Goal: Task Accomplishment & Management: Use online tool/utility

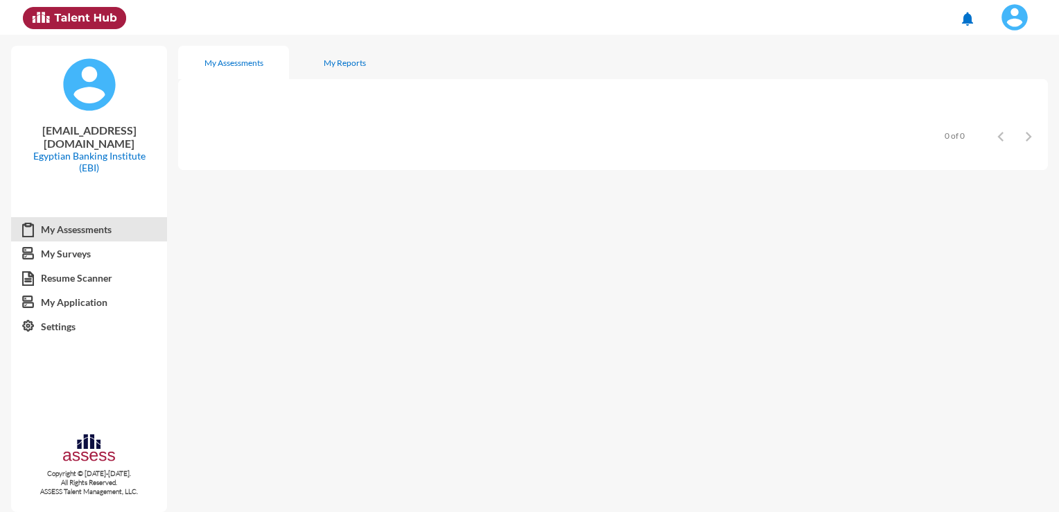
click at [1009, 26] on img at bounding box center [1015, 17] width 28 height 28
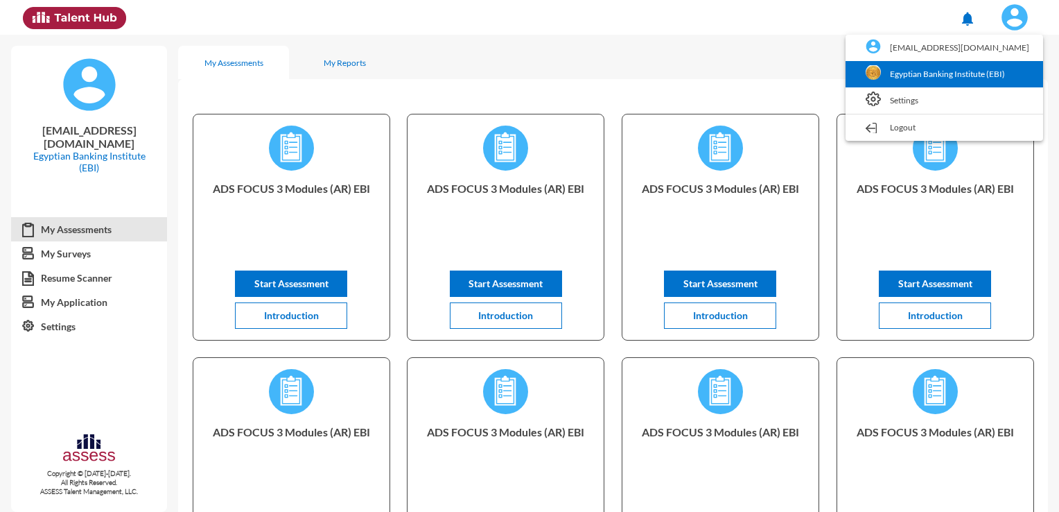
click at [948, 71] on link "Egyptian Banking Institute (EBI)" at bounding box center [945, 74] width 184 height 26
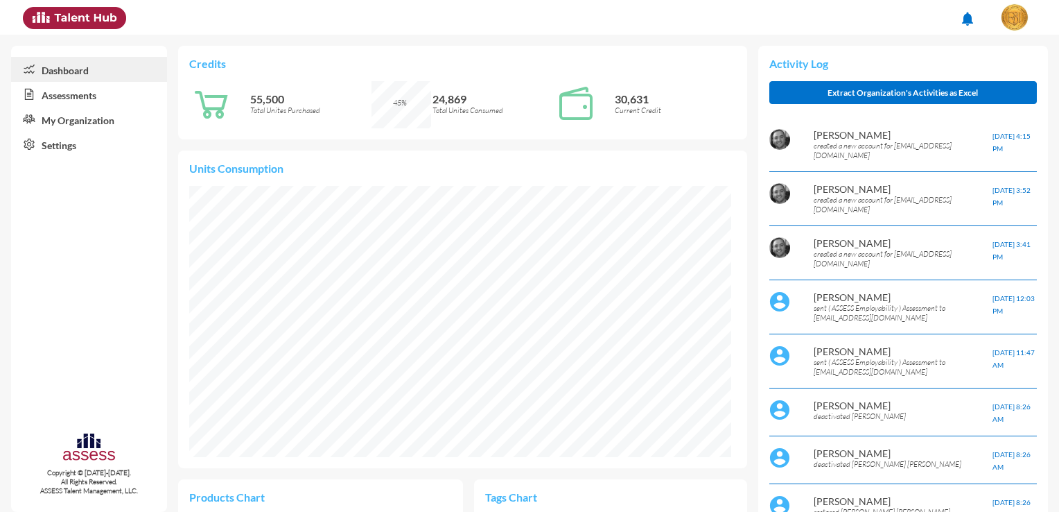
scroll to position [124, 249]
click at [94, 97] on link "Assessments" at bounding box center [89, 94] width 156 height 25
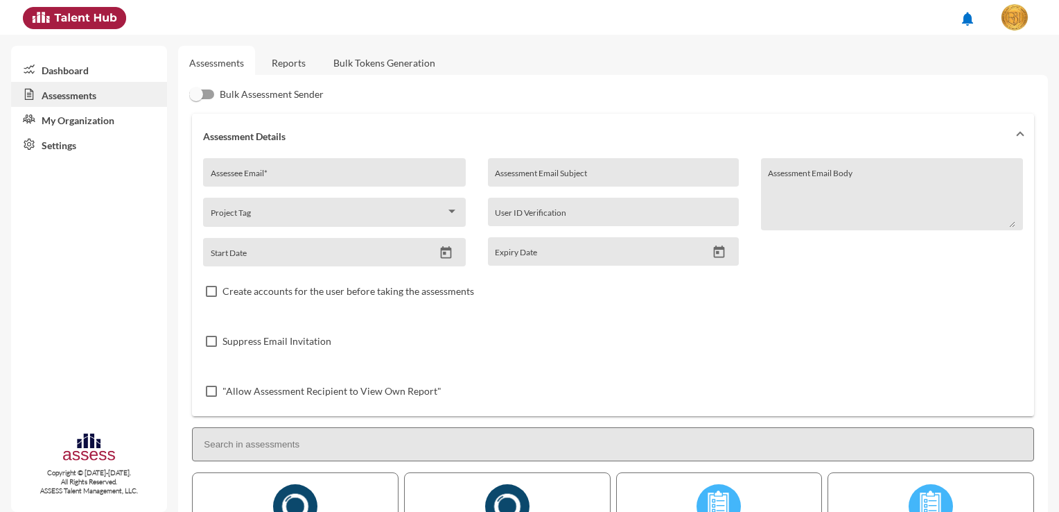
click at [378, 54] on link "Bulk Tokens Generation" at bounding box center [384, 63] width 124 height 34
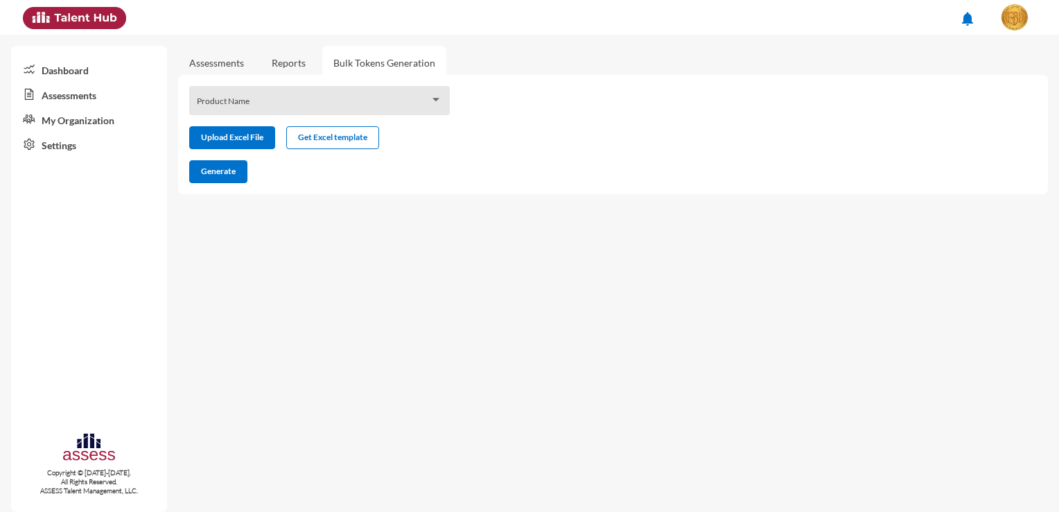
click at [294, 64] on link "Reports" at bounding box center [289, 63] width 56 height 34
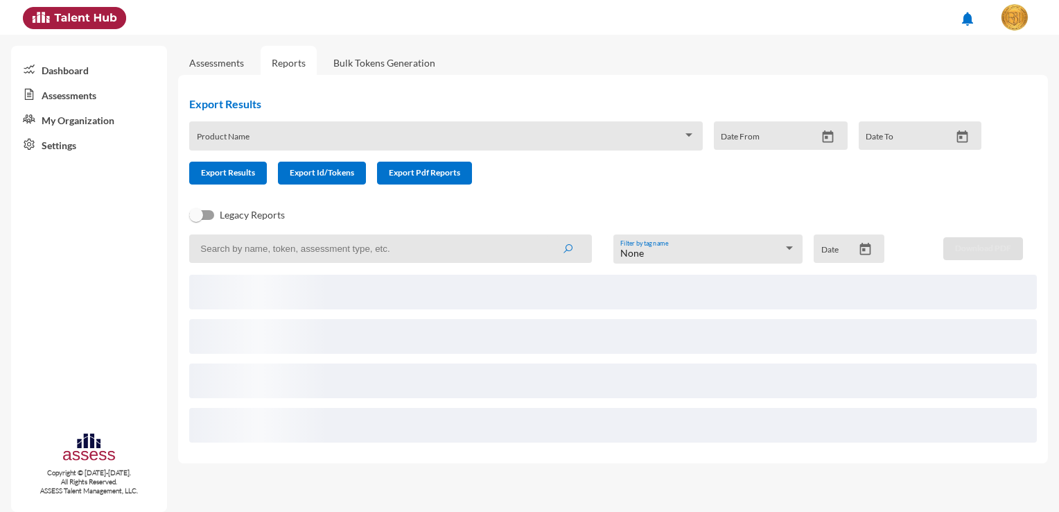
click at [279, 135] on span at bounding box center [440, 140] width 486 height 11
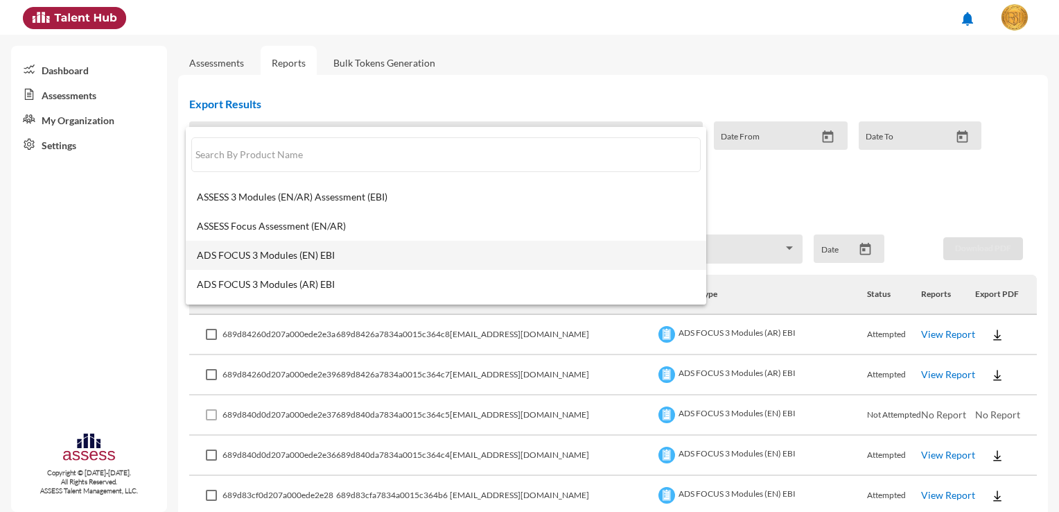
click at [299, 250] on span "ADS FOCUS 3 Modules (EN) EBI" at bounding box center [446, 255] width 498 height 11
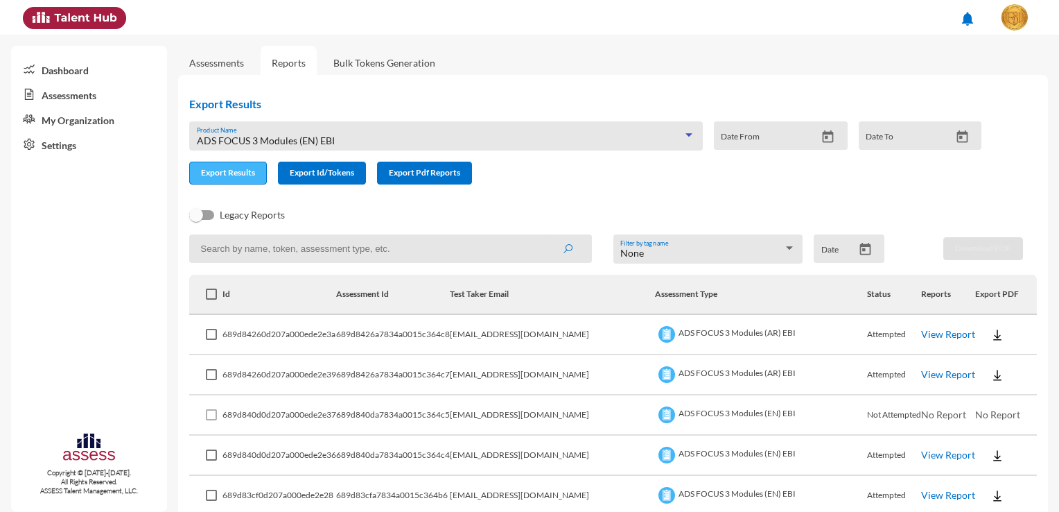
click at [252, 173] on span "Export Results" at bounding box center [228, 172] width 54 height 10
click at [615, 134] on div "ADS FOCUS 3 Modules (EN) EBI Product Name" at bounding box center [446, 139] width 498 height 21
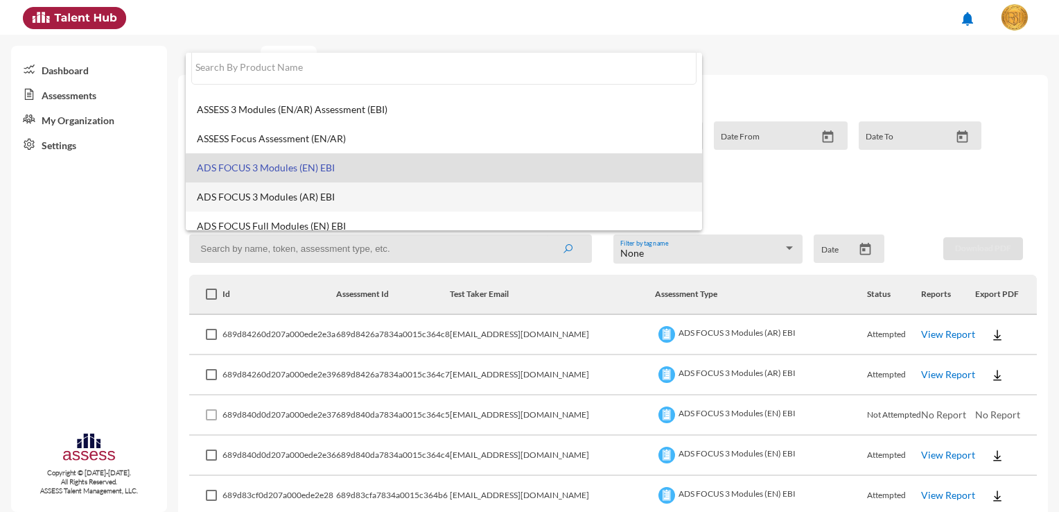
scroll to position [10, 0]
click at [412, 200] on span "ADS FOCUS 3 Modules (AR) EBI" at bounding box center [444, 199] width 494 height 11
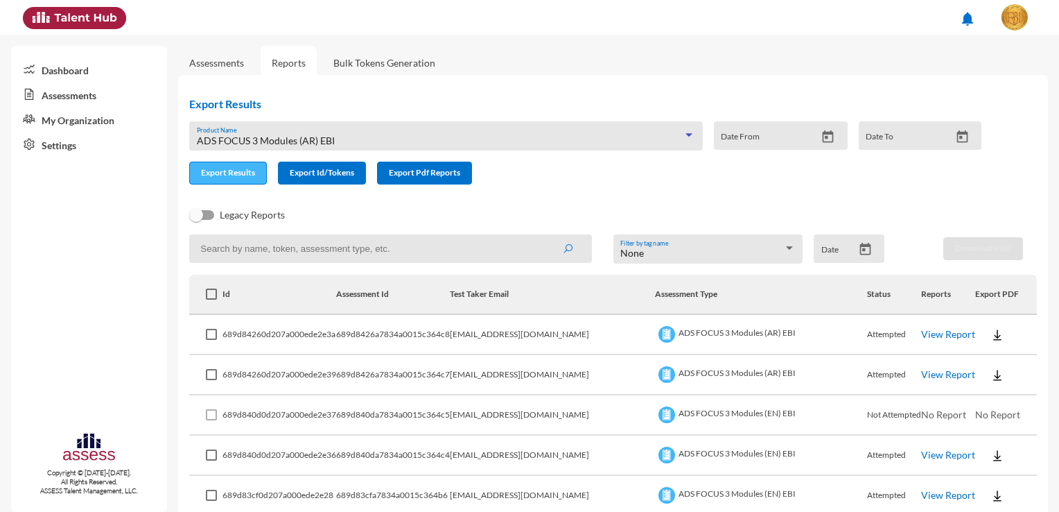
click at [234, 171] on span "Export Results" at bounding box center [228, 172] width 54 height 10
